Goal: Navigation & Orientation: Find specific page/section

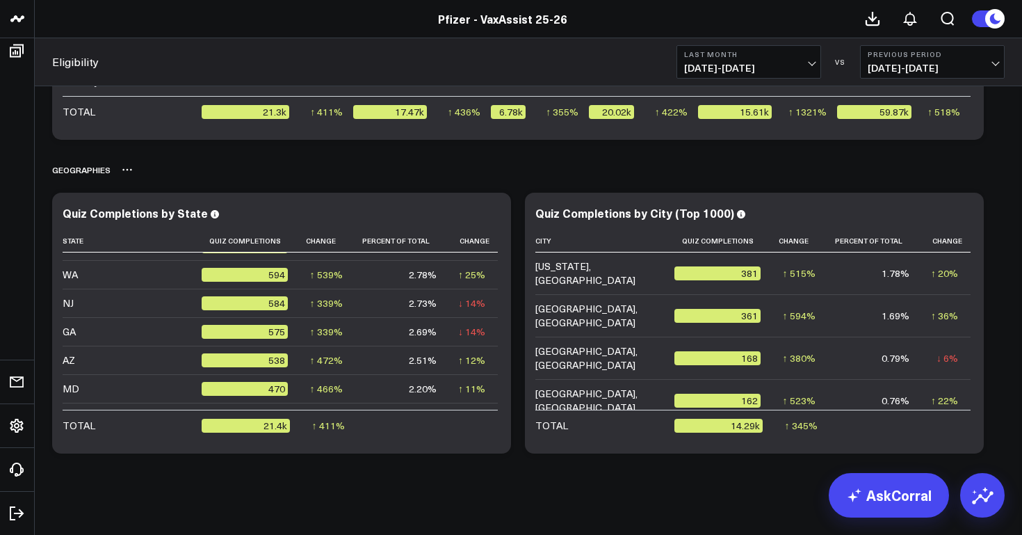
scroll to position [457, 0]
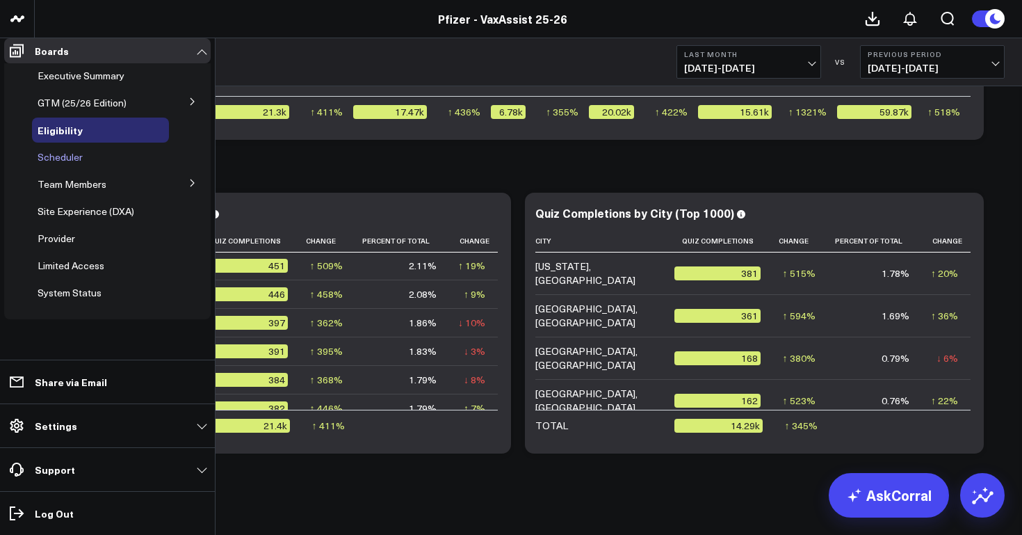
click at [74, 163] on span "Scheduler" at bounding box center [60, 156] width 45 height 13
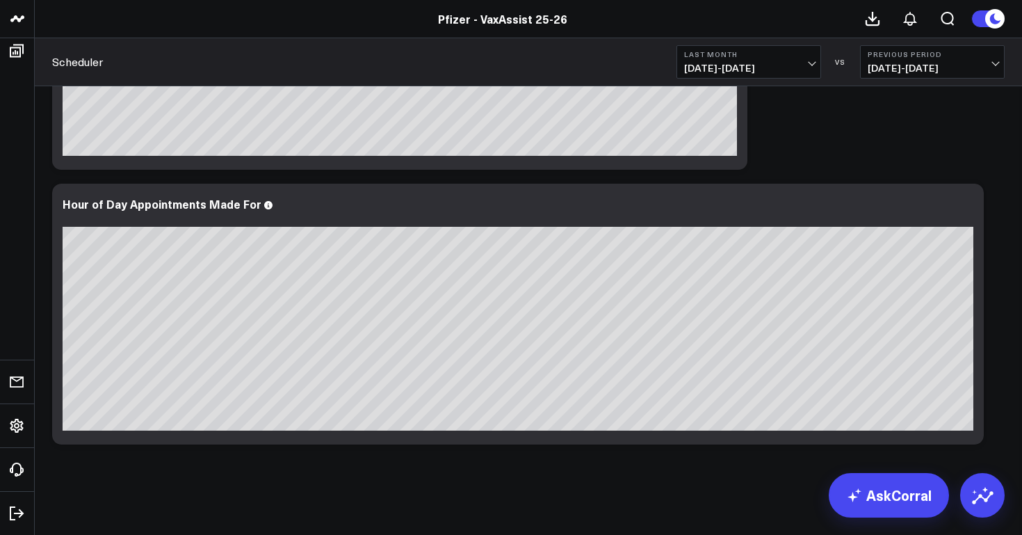
scroll to position [4717, 0]
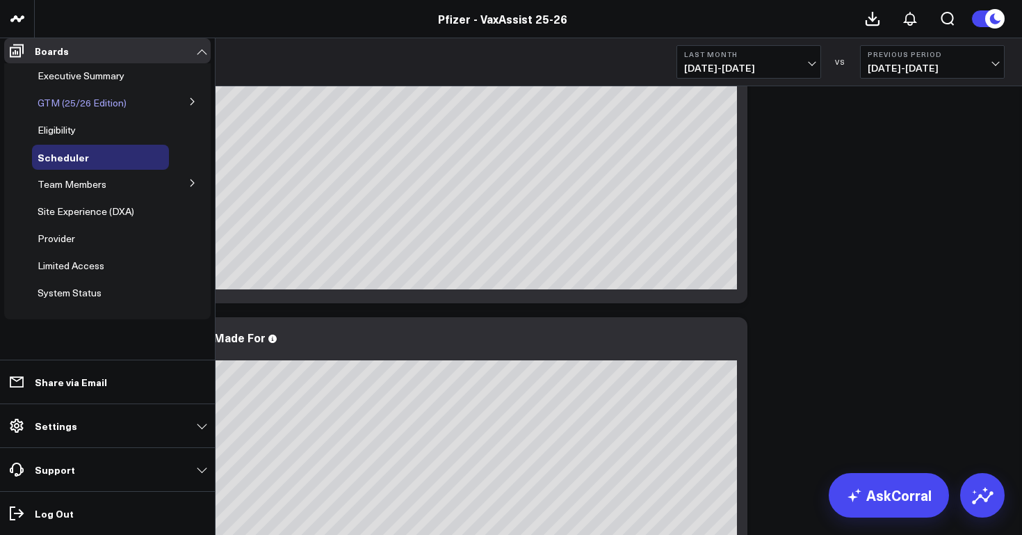
click at [117, 109] on span "GTM (25/26 Edition)" at bounding box center [82, 102] width 89 height 13
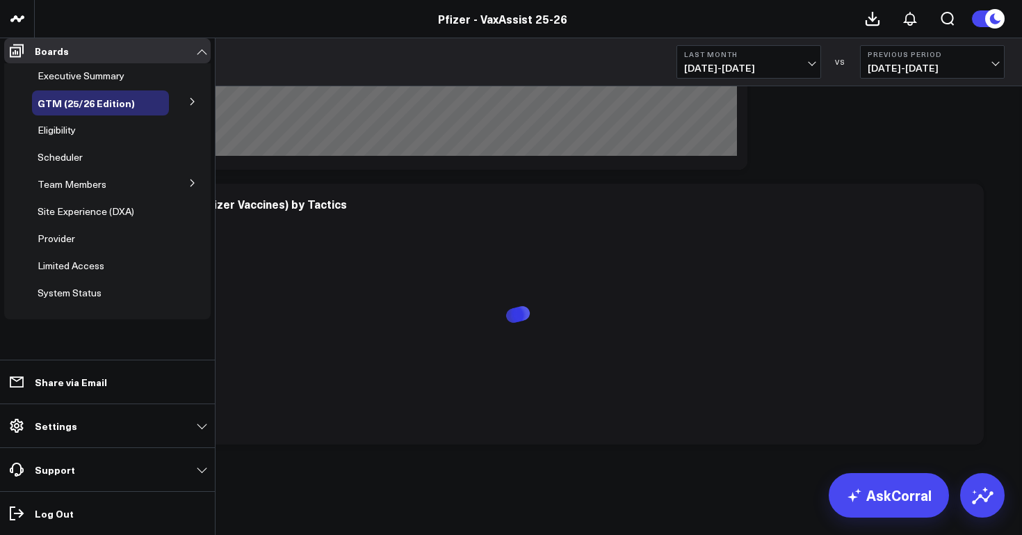
scroll to position [3073, 0]
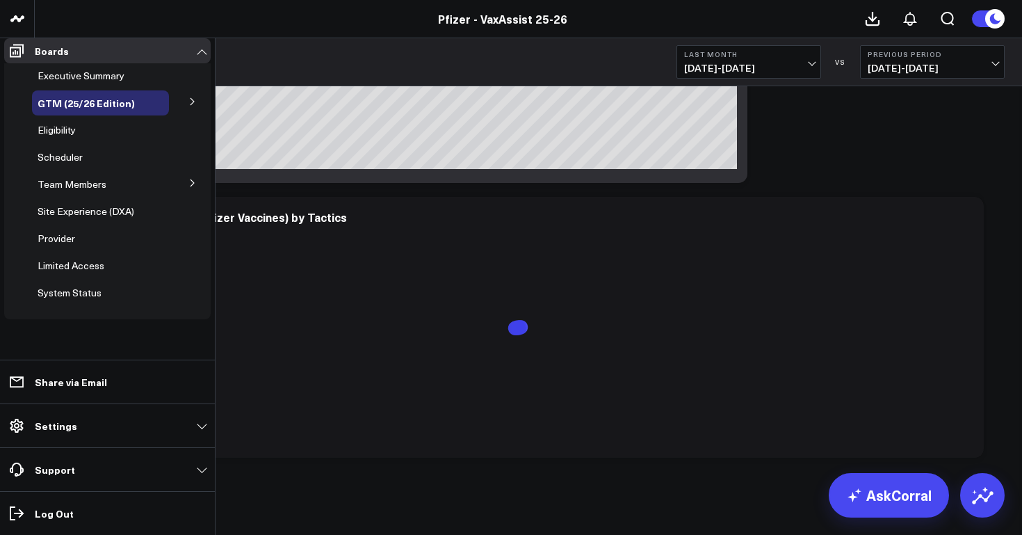
click at [194, 106] on icon at bounding box center [192, 101] width 8 height 8
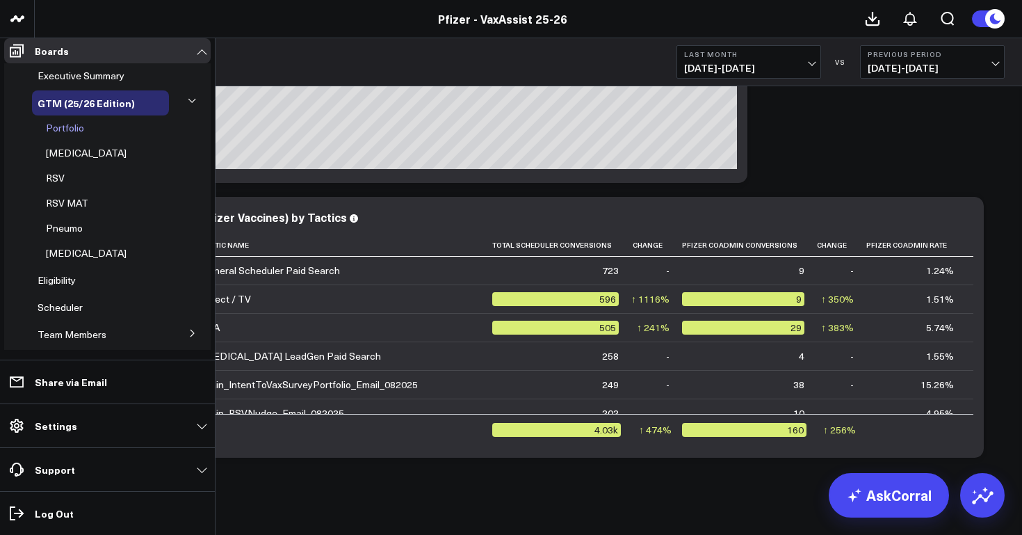
click at [74, 134] on span "Portfolio" at bounding box center [65, 127] width 38 height 13
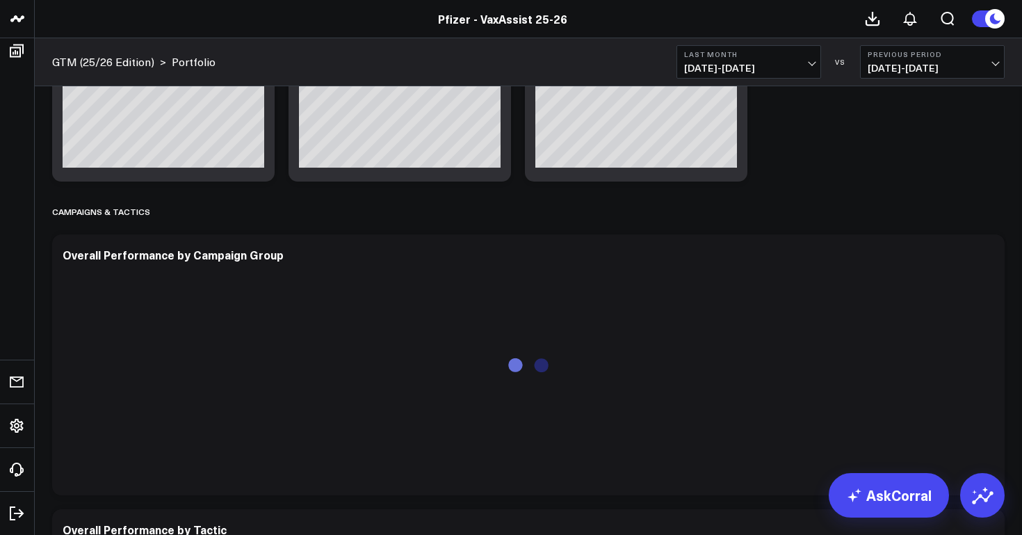
scroll to position [784, 0]
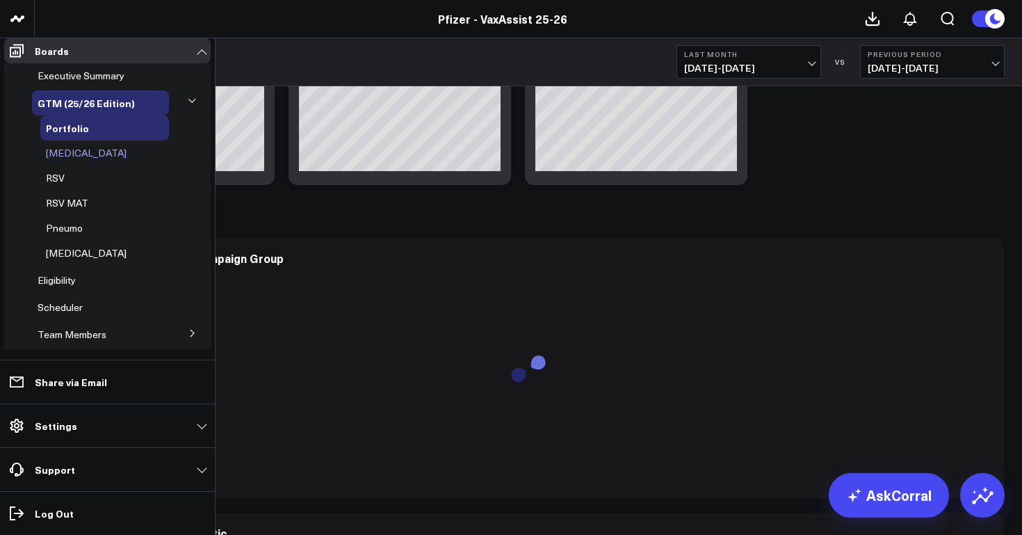
click at [67, 159] on span "[MEDICAL_DATA]" at bounding box center [86, 152] width 81 height 13
